Goal: Information Seeking & Learning: Learn about a topic

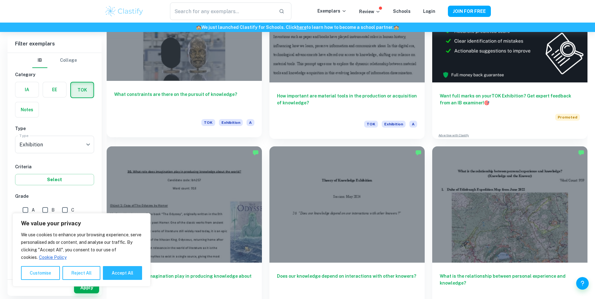
scroll to position [251, 0]
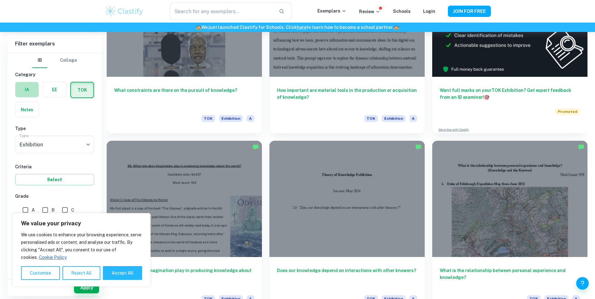
click at [29, 86] on label "button" at bounding box center [26, 89] width 23 height 15
click at [0, 0] on input "radio" at bounding box center [0, 0] width 0 height 0
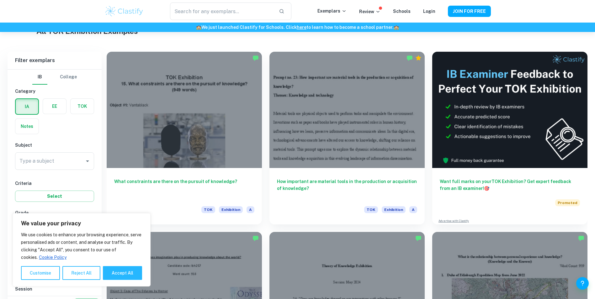
scroll to position [157, 0]
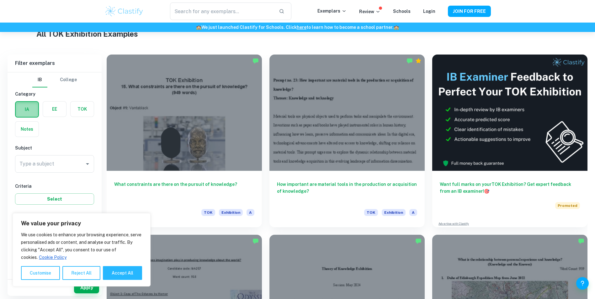
click at [37, 107] on label "button" at bounding box center [27, 109] width 23 height 15
click at [0, 0] on input "radio" at bounding box center [0, 0] width 0 height 0
click at [138, 269] on button "Accept All" at bounding box center [122, 273] width 39 height 14
checkbox input "true"
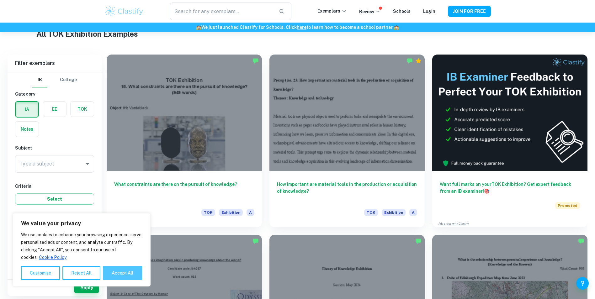
checkbox input "true"
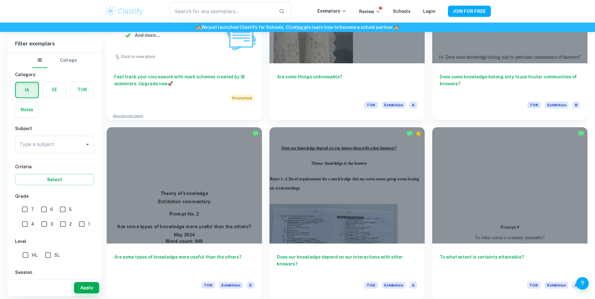
scroll to position [691, 0]
